Goal: Navigation & Orientation: Go to known website

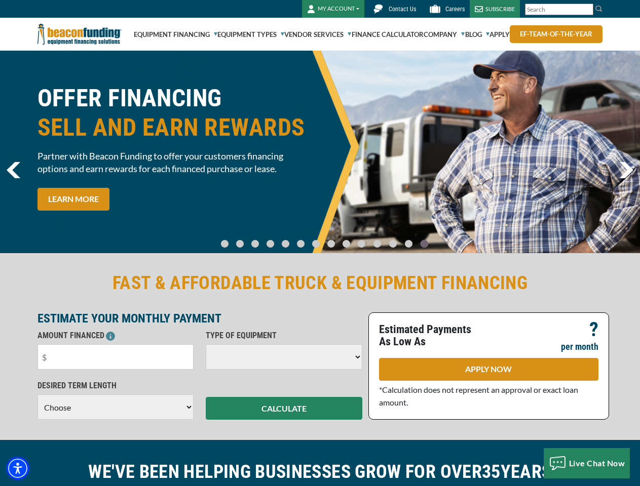
click at [18, 469] on img "Accessibility Menu" at bounding box center [18, 468] width 22 height 22
click at [587, 10] on body "Skip to main content Enable accessibility for low vision Open the accessibility…" at bounding box center [320, 243] width 640 height 486
click at [320, 152] on body "Skip to main content Enable accessibility for low vision Open the accessibility…" at bounding box center [320, 243] width 640 height 486
click at [233, 239] on body "Skip to main content Enable accessibility for low vision Open the accessibility…" at bounding box center [320, 243] width 640 height 486
